Goal: Information Seeking & Learning: Learn about a topic

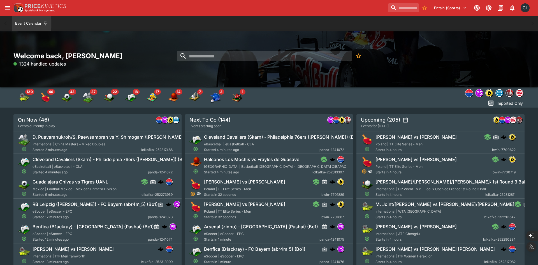
click at [405, 65] on div "Welcome back, Chad Liu 1324 handled updates" at bounding box center [268, 60] width 511 height 16
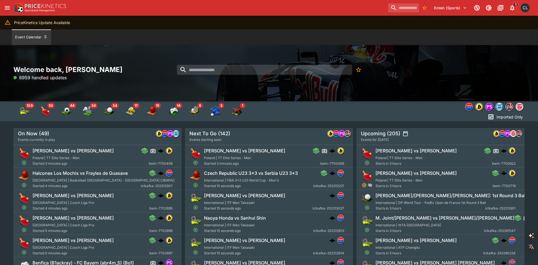
click at [356, 81] on div "Welcome back, Chad Liu 8959 handled updates" at bounding box center [269, 73] width 538 height 56
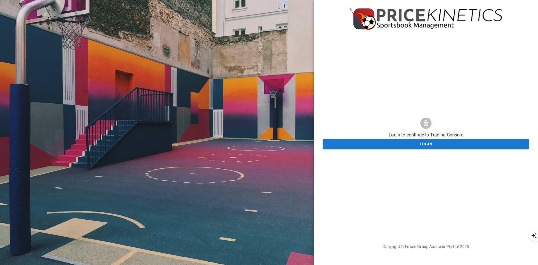
click at [220, 96] on div at bounding box center [157, 132] width 314 height 265
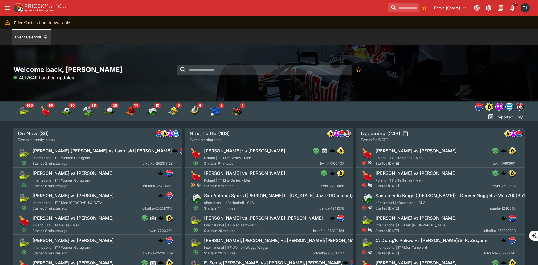
click at [479, 87] on div "Welcome back, Chad Liu 4017649 handled updates" at bounding box center [269, 73] width 538 height 56
click at [214, 69] on input "search" at bounding box center [264, 70] width 175 height 10
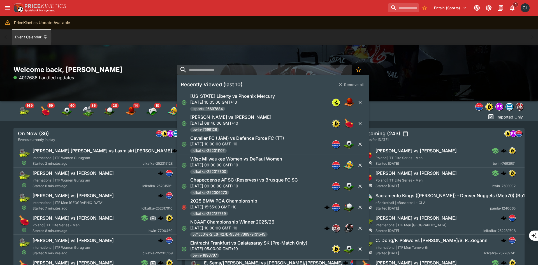
click at [254, 104] on p "Thu, 18 Sept 2025, 10:05:00 GMT+10" at bounding box center [232, 102] width 85 height 6
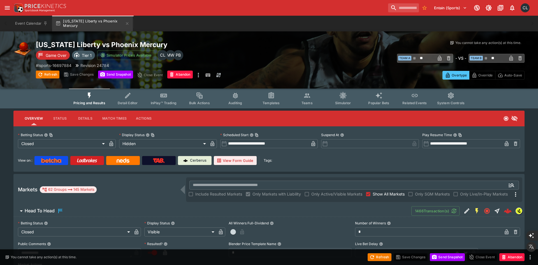
click at [384, 69] on div "Overtype Override Auto-Save" at bounding box center [402, 73] width 245 height 13
click at [384, 76] on div "Overtype Override Auto-Save" at bounding box center [402, 73] width 245 height 13
click at [409, 103] on span "Related Events" at bounding box center [415, 103] width 24 height 4
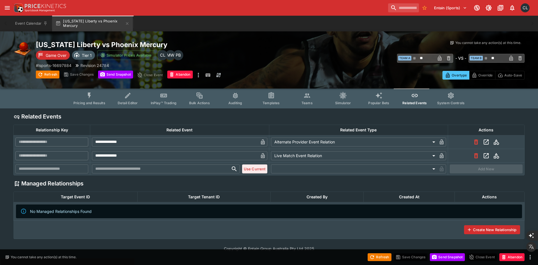
type input "**********"
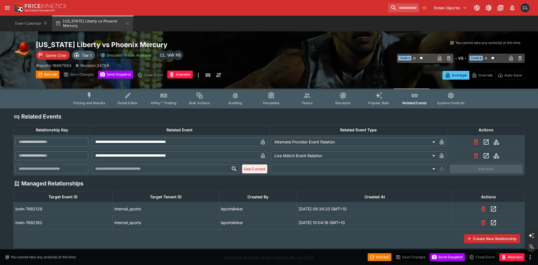
click at [133, 104] on span "Detail Editor" at bounding box center [128, 103] width 20 height 4
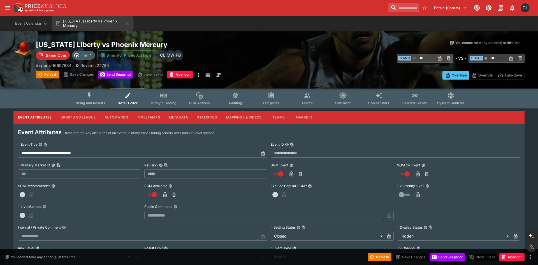
click at [153, 120] on button "Timestamps" at bounding box center [149, 117] width 32 height 13
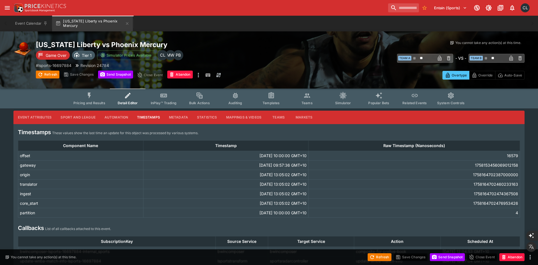
click at [99, 105] on button "Pricing and Results" at bounding box center [89, 99] width 41 height 20
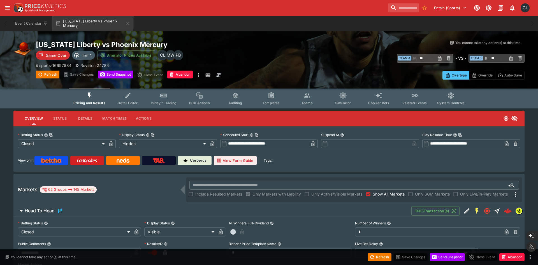
click at [121, 105] on span "Detail Editor" at bounding box center [128, 103] width 20 height 4
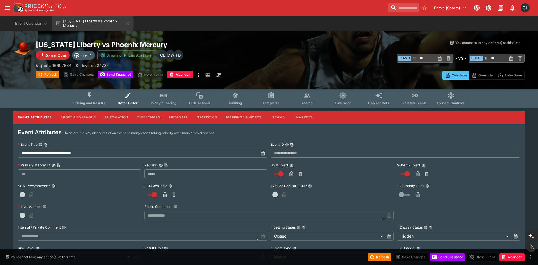
click at [93, 121] on button "Sport and League" at bounding box center [78, 117] width 44 height 13
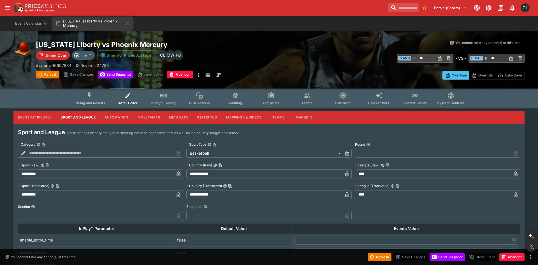
click at [113, 119] on button "Automation" at bounding box center [116, 117] width 33 height 13
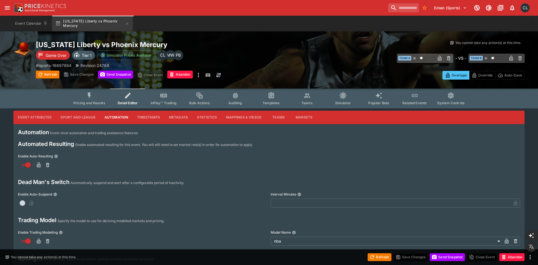
click at [147, 118] on button "Timestamps" at bounding box center [149, 117] width 32 height 13
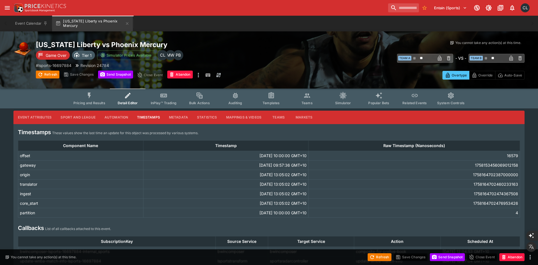
click at [156, 103] on span "InPlay™ Trading" at bounding box center [164, 103] width 26 height 4
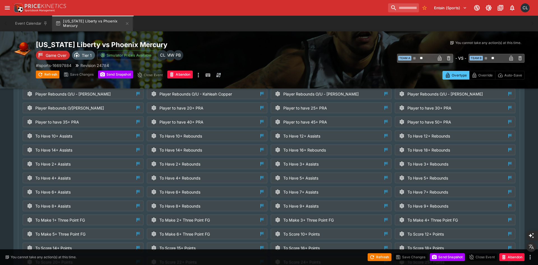
scroll to position [524, 0]
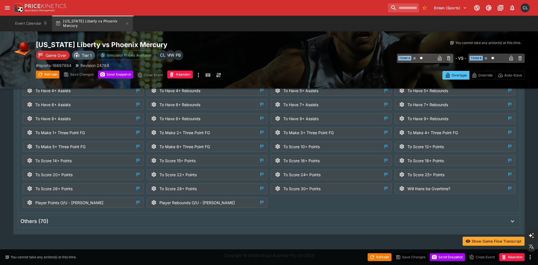
click at [486, 242] on button "Show Game Flow Transcript" at bounding box center [494, 241] width 62 height 9
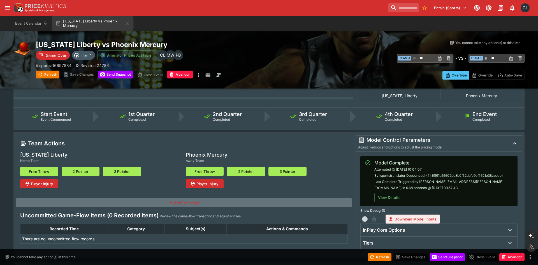
scroll to position [0, 0]
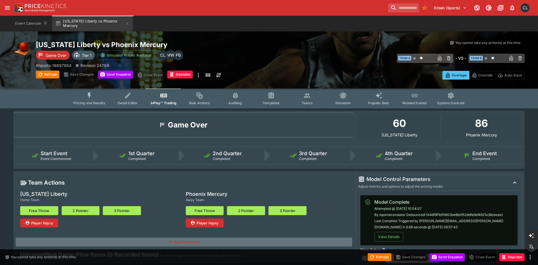
click at [129, 95] on icon "Event type filters" at bounding box center [127, 95] width 5 height 5
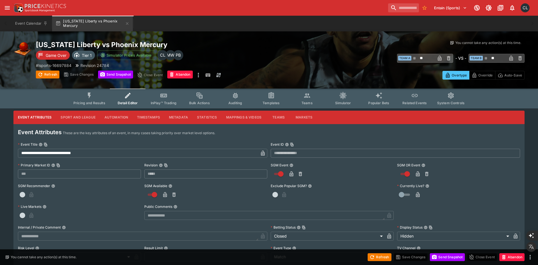
click at [99, 100] on button "Pricing and Results" at bounding box center [89, 99] width 41 height 20
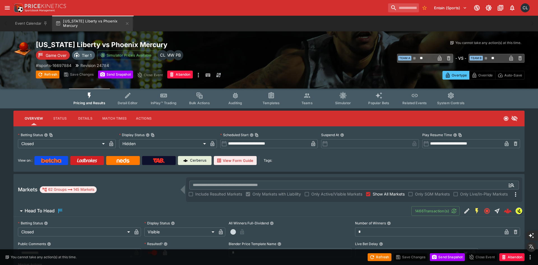
click at [158, 105] on span "InPlay™ Trading" at bounding box center [164, 103] width 26 height 4
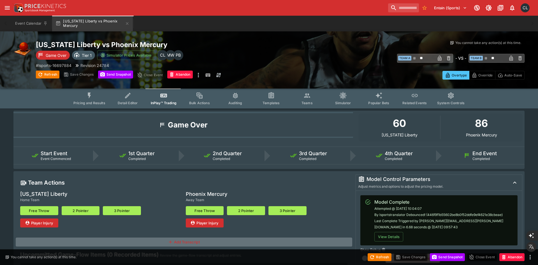
click at [137, 103] on span "Detail Editor" at bounding box center [128, 103] width 20 height 4
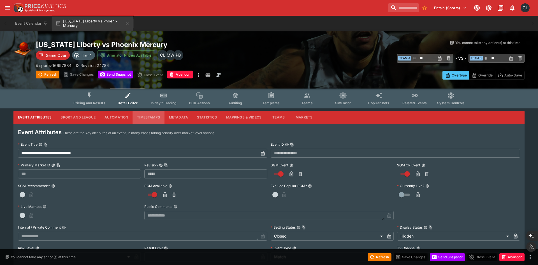
click at [149, 119] on button "Timestamps" at bounding box center [149, 117] width 32 height 13
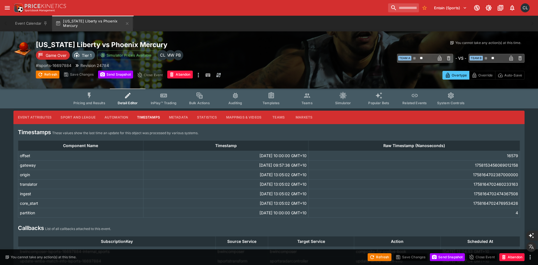
scroll to position [48, 0]
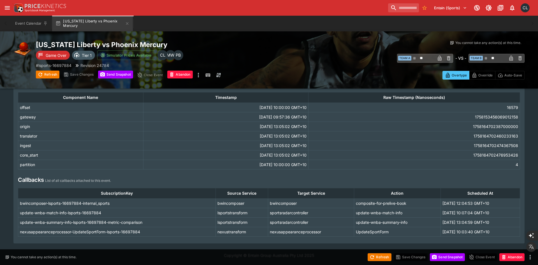
click at [300, 217] on td "sportsradarcontroller" at bounding box center [311, 213] width 86 height 10
